Goal: Task Accomplishment & Management: Manage account settings

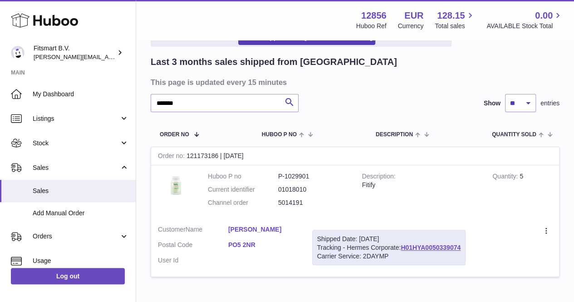
click at [177, 40] on link "Current Sales with Huboo" at bounding box center [194, 37] width 84 height 15
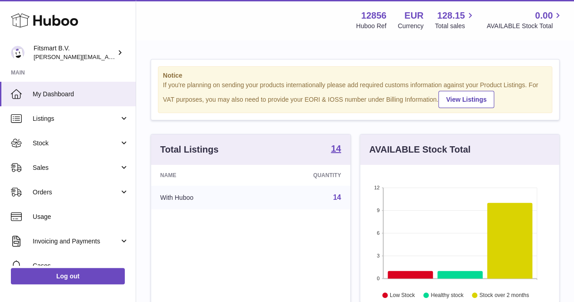
scroll to position [142, 199]
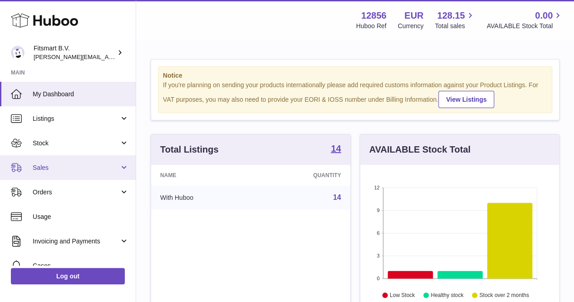
click at [108, 166] on span "Sales" at bounding box center [76, 167] width 87 height 9
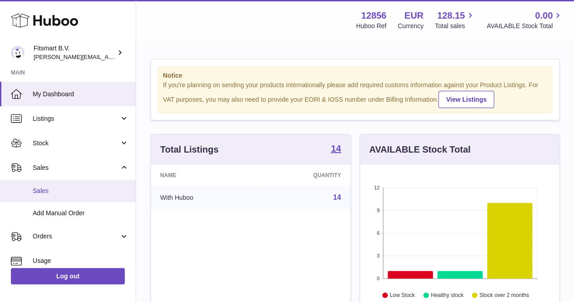
click at [73, 183] on link "Sales" at bounding box center [68, 191] width 136 height 22
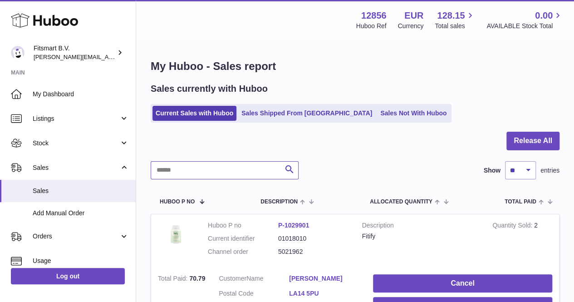
click at [202, 170] on input "text" at bounding box center [225, 170] width 148 height 18
paste input "*******"
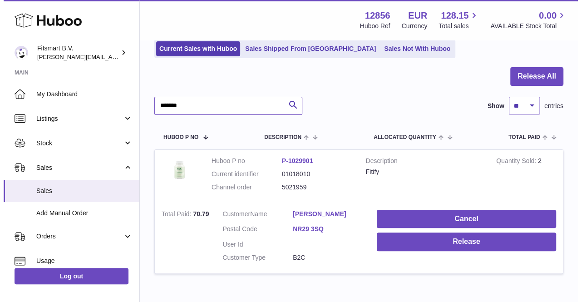
scroll to position [66, 0]
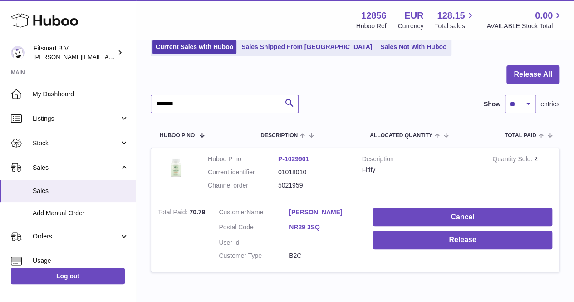
type input "*******"
click at [316, 208] on link "[PERSON_NAME]" at bounding box center [324, 212] width 70 height 9
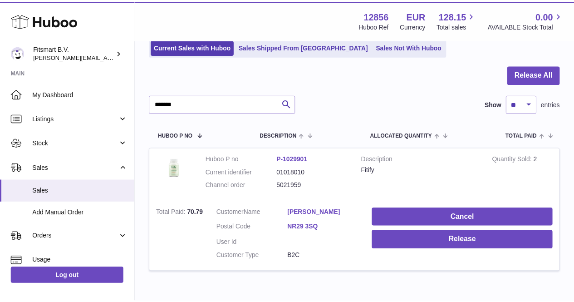
scroll to position [0, 0]
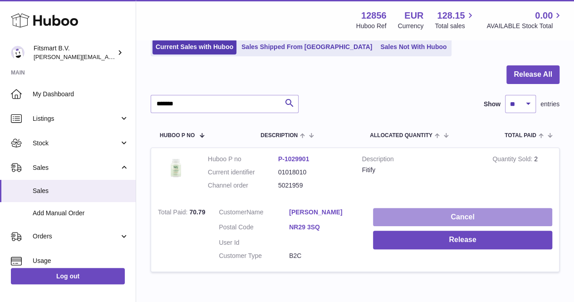
click at [449, 215] on button "Cancel" at bounding box center [462, 217] width 179 height 19
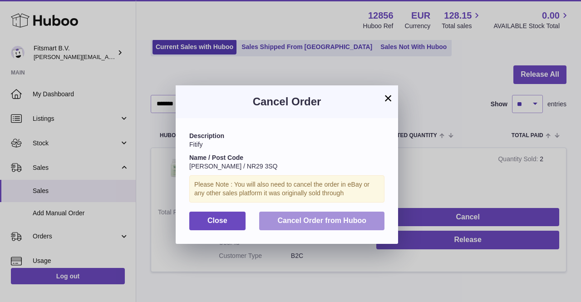
click at [347, 216] on span "Cancel Order from Huboo" at bounding box center [321, 220] width 89 height 8
